Goal: Consume media (video, audio): Consume media (video, audio)

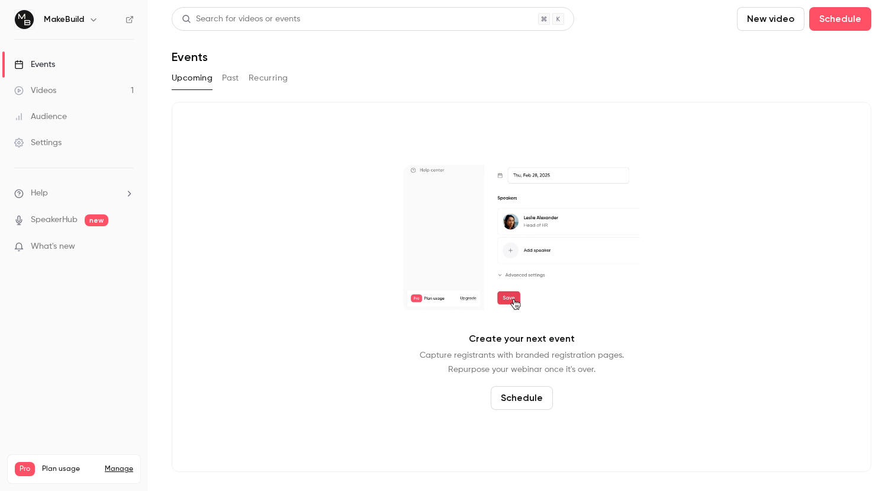
click at [89, 87] on link "Videos 1" at bounding box center [74, 91] width 148 height 26
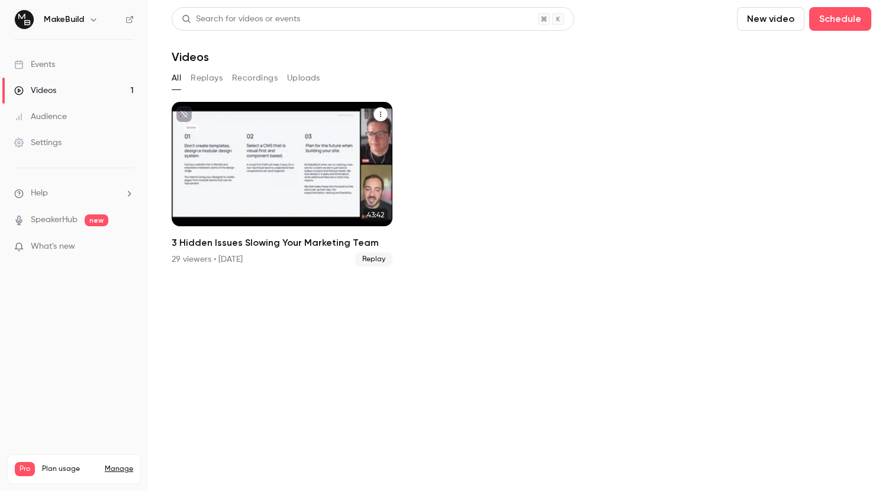
click at [251, 156] on div "MakeBuild [DATE] 3 Hidden Issues Slowing Your Marketing Team" at bounding box center [282, 164] width 221 height 124
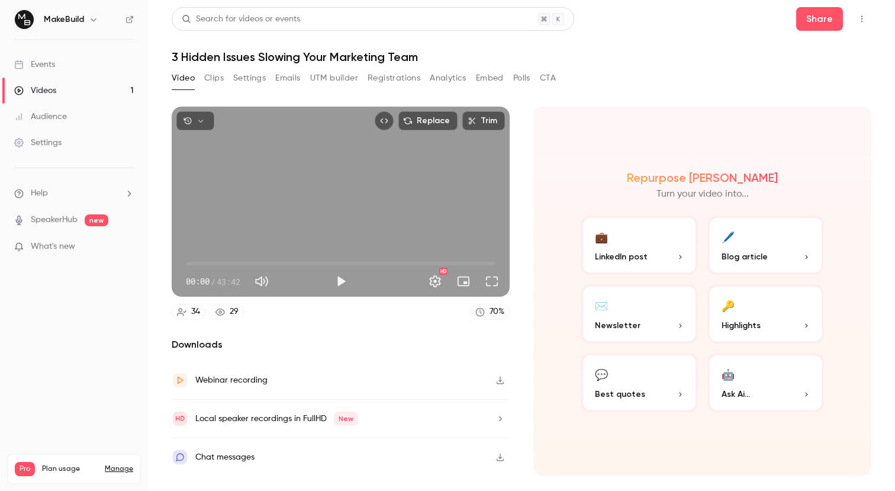
click at [485, 82] on button "Embed" at bounding box center [490, 78] width 28 height 19
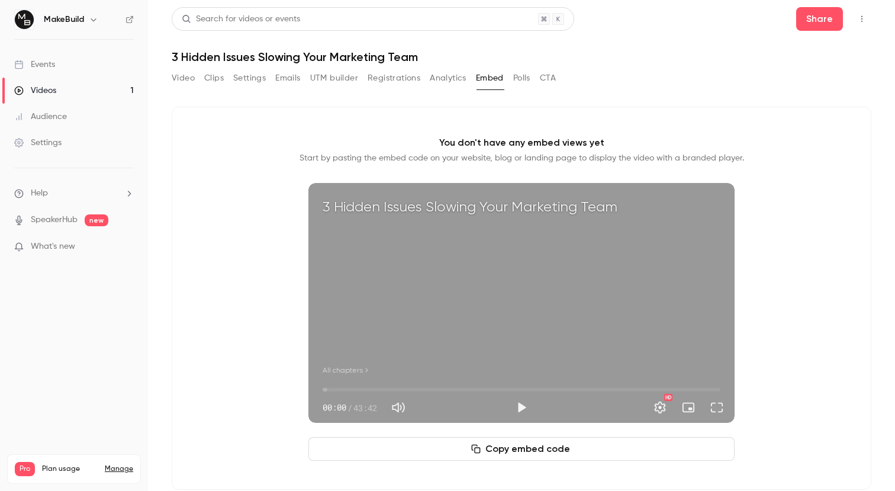
scroll to position [18, 0]
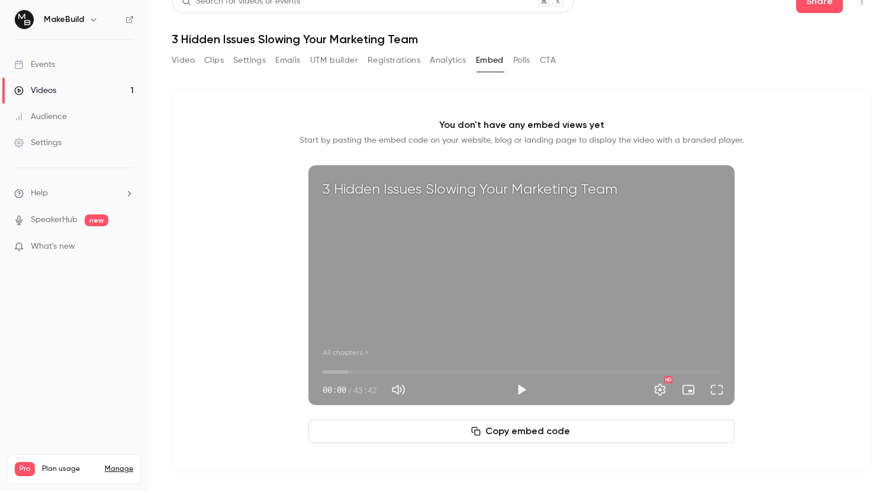
click at [181, 59] on button "Video" at bounding box center [183, 60] width 23 height 19
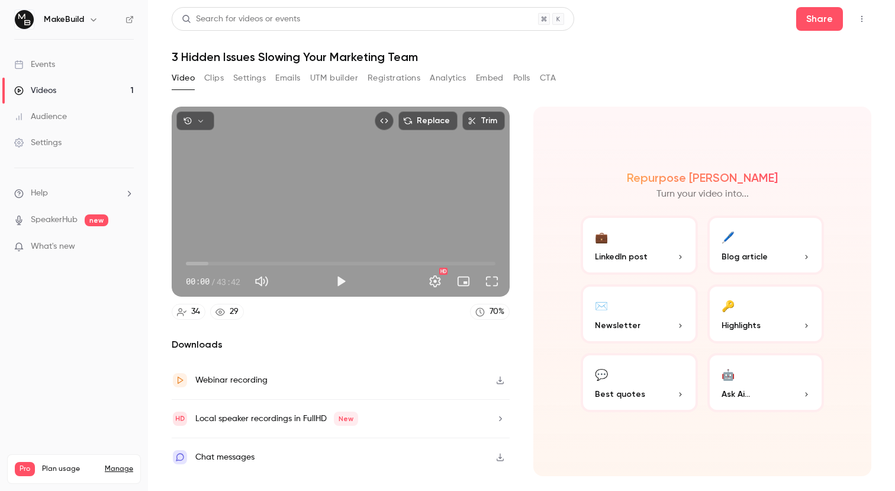
click at [47, 54] on link "Events" at bounding box center [74, 64] width 148 height 26
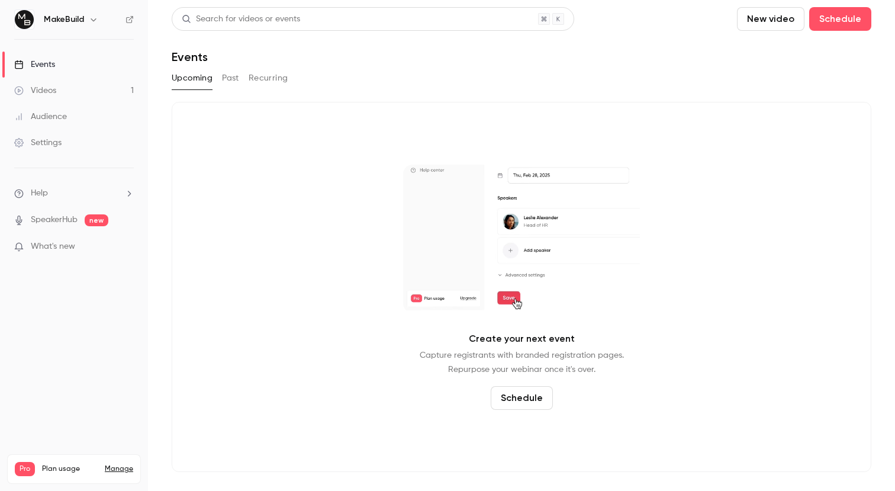
click at [68, 98] on link "Videos 1" at bounding box center [74, 91] width 148 height 26
